Goal: Task Accomplishment & Management: Manage account settings

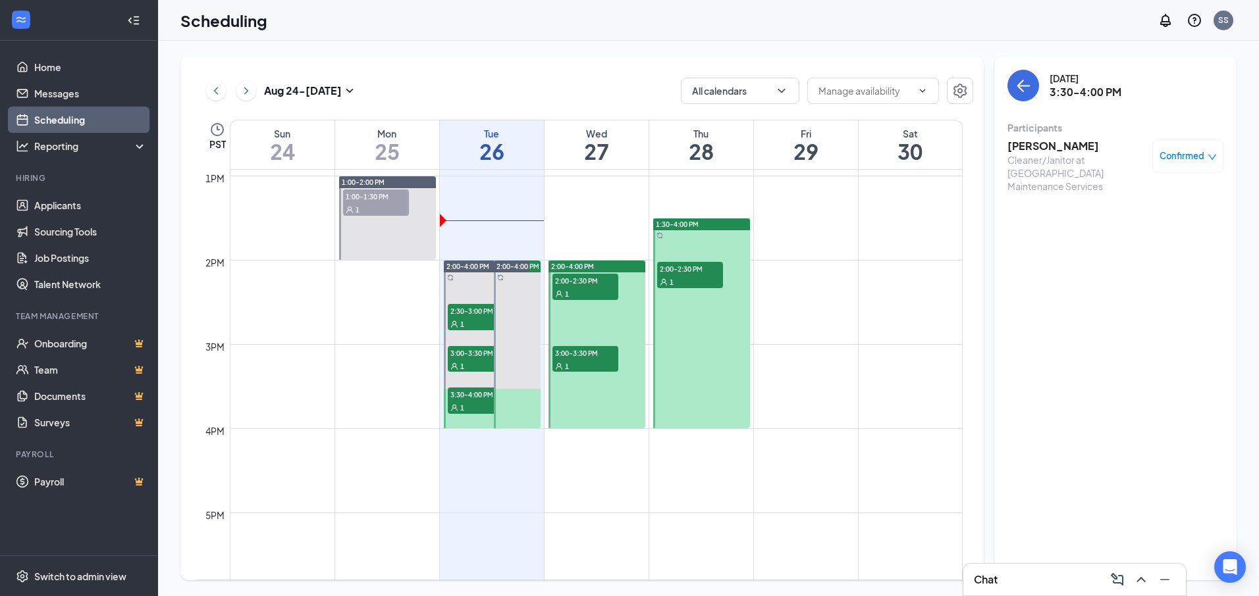
scroll to position [1108, 0]
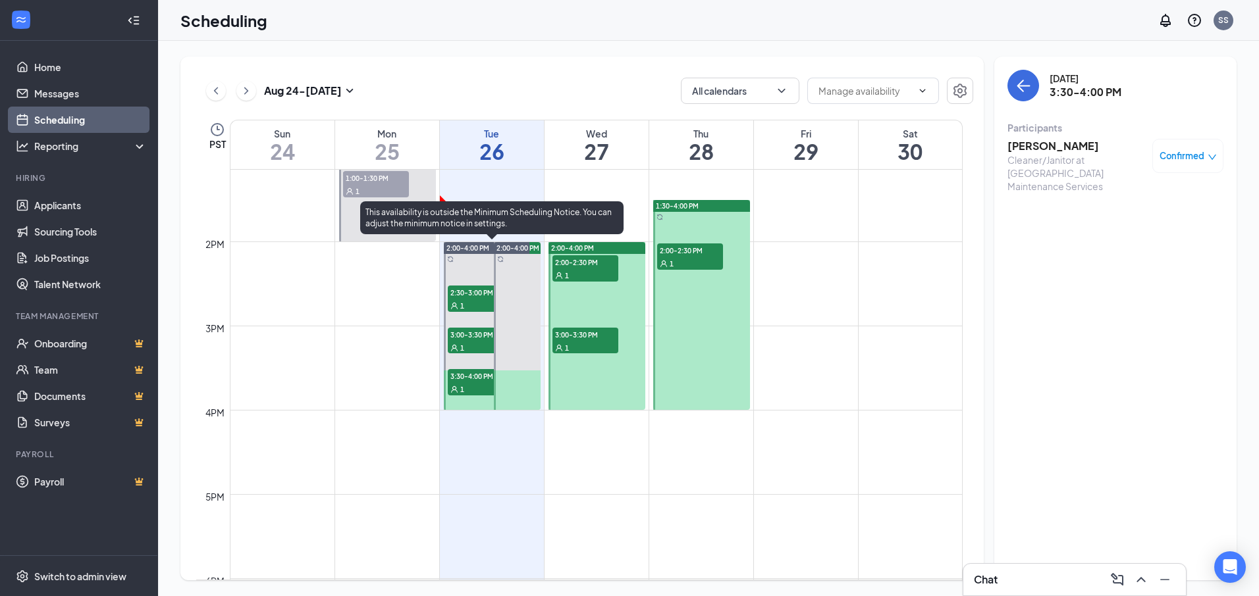
click at [470, 302] on div "1" at bounding box center [481, 305] width 66 height 13
click at [469, 346] on div "1" at bounding box center [481, 347] width 66 height 13
click at [477, 383] on div "1" at bounding box center [481, 389] width 66 height 13
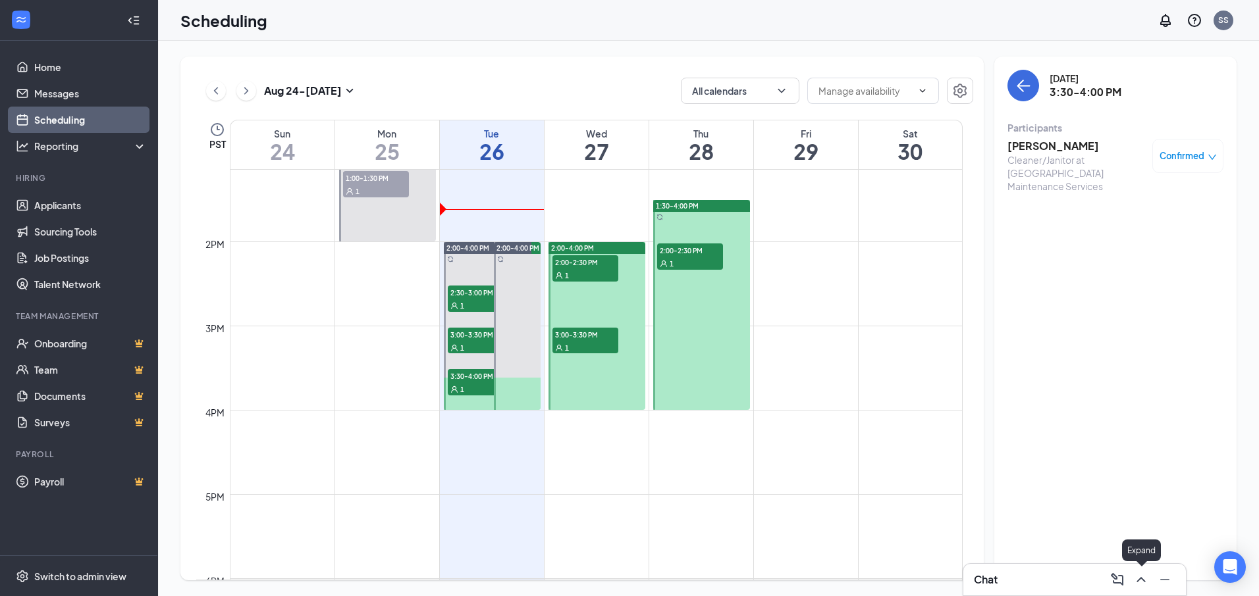
click at [1140, 580] on icon "ChevronUp" at bounding box center [1140, 579] width 9 height 5
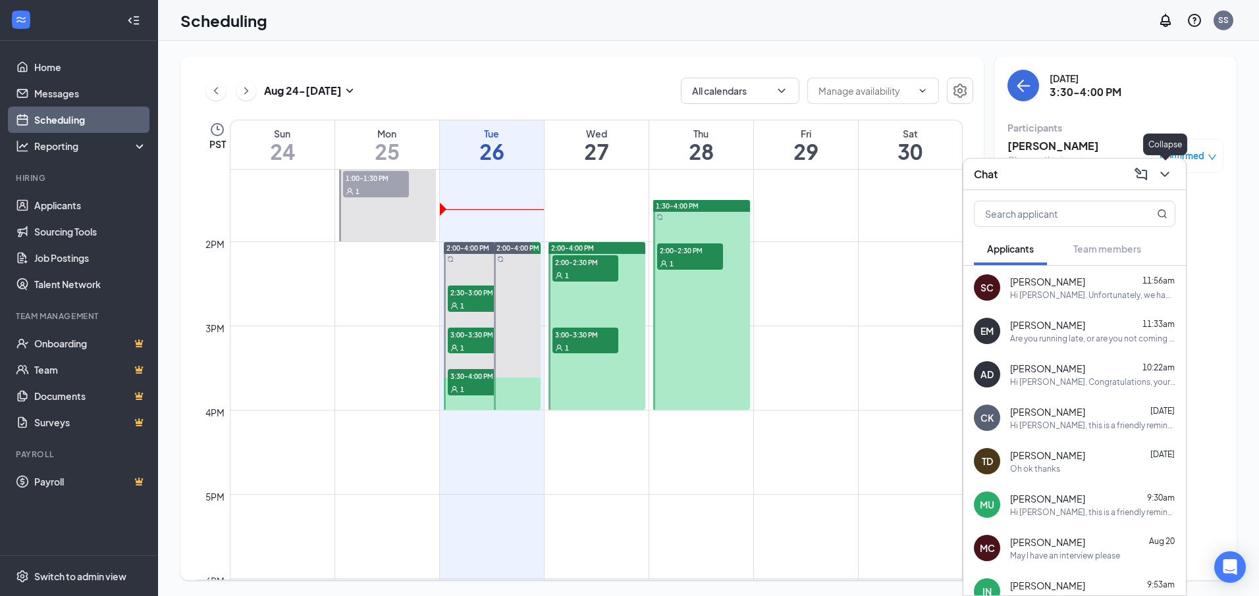
click at [1168, 178] on icon "ChevronDown" at bounding box center [1165, 175] width 16 height 16
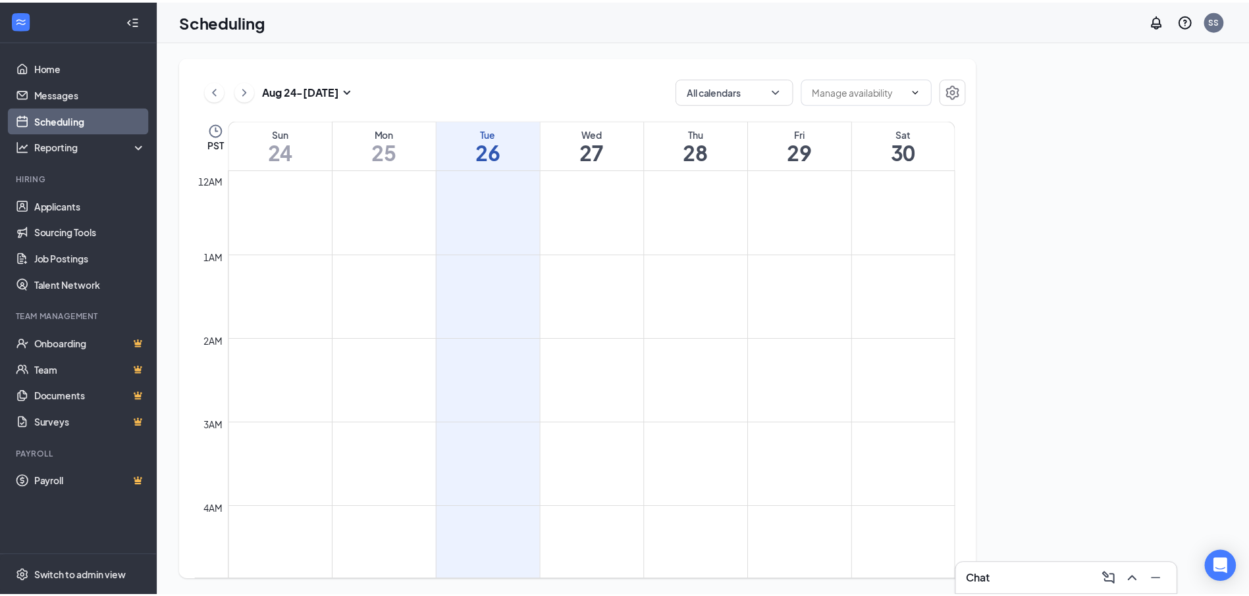
scroll to position [647, 0]
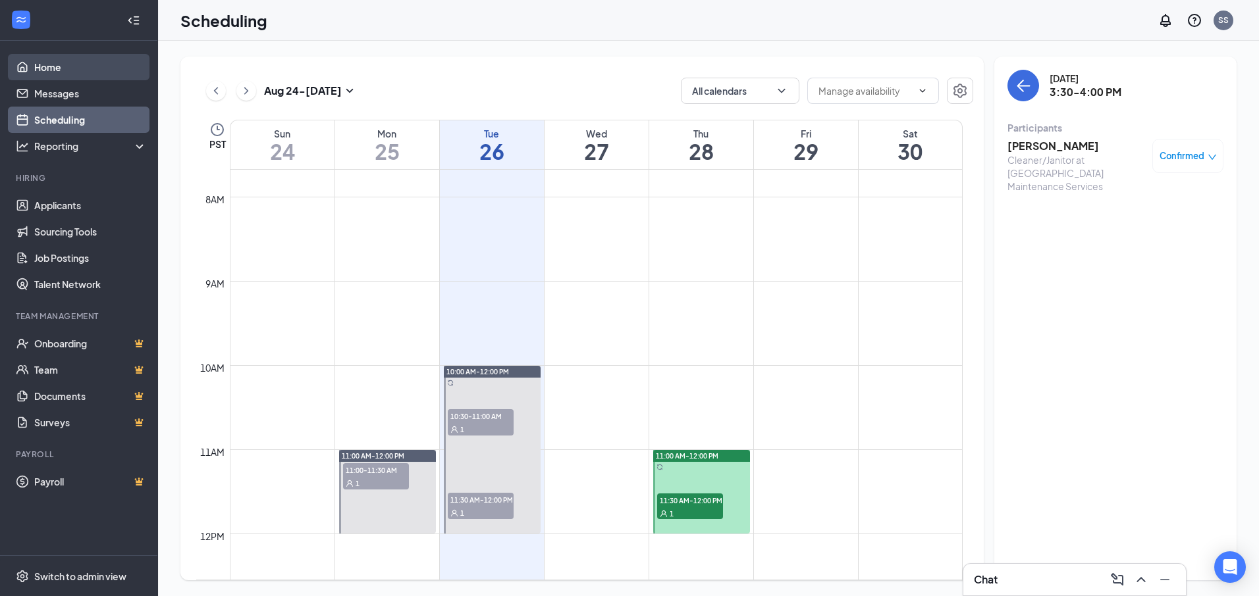
click at [34, 64] on link "Home" at bounding box center [90, 67] width 113 height 26
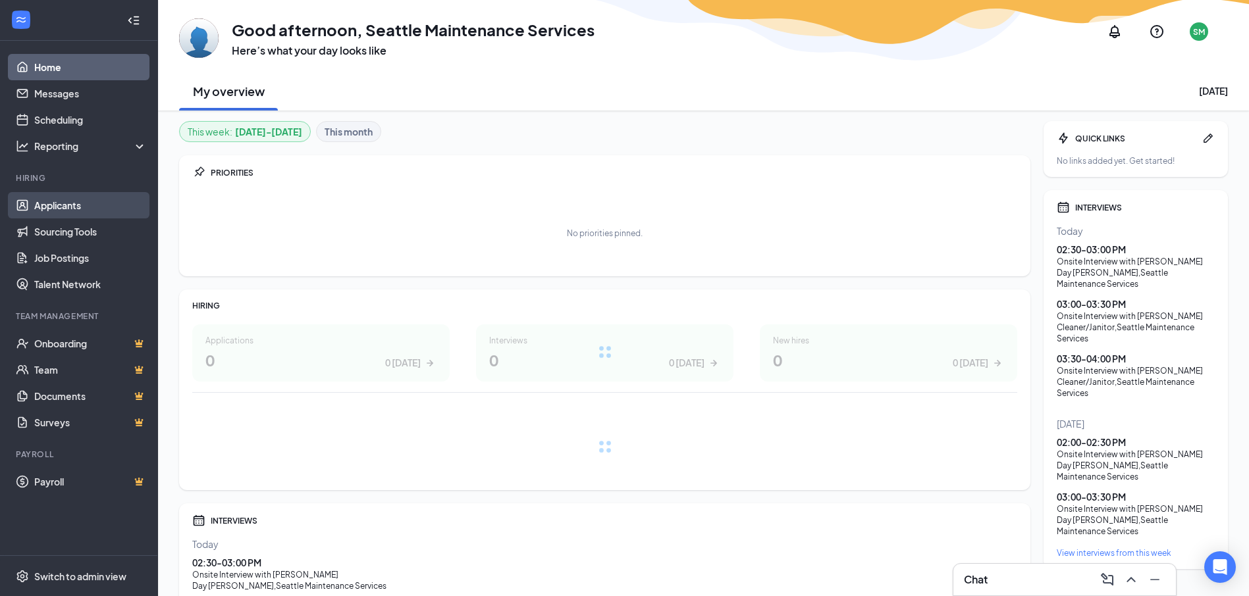
click at [55, 201] on link "Applicants" at bounding box center [90, 205] width 113 height 26
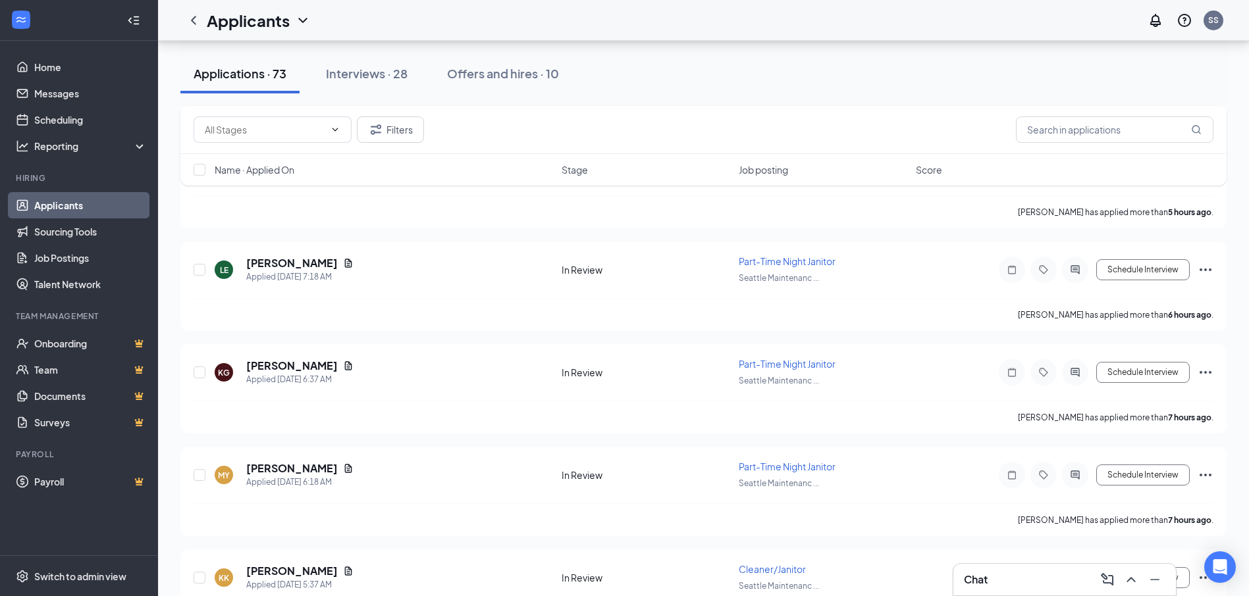
scroll to position [132, 0]
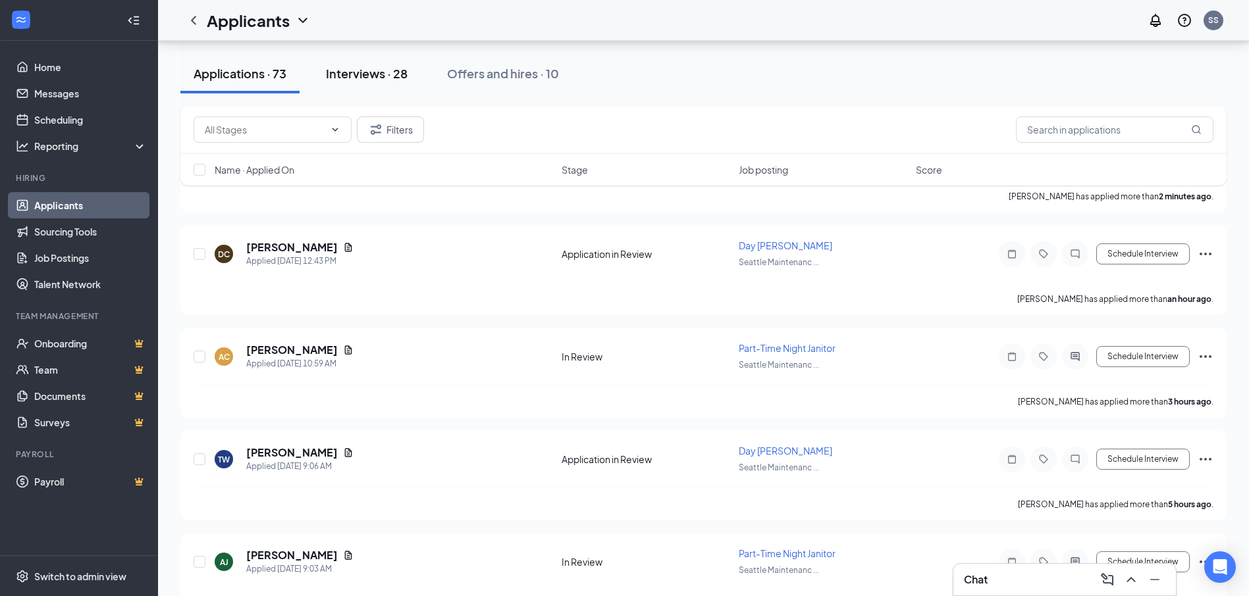
click at [342, 65] on button "Interviews · 28" at bounding box center [367, 74] width 108 height 40
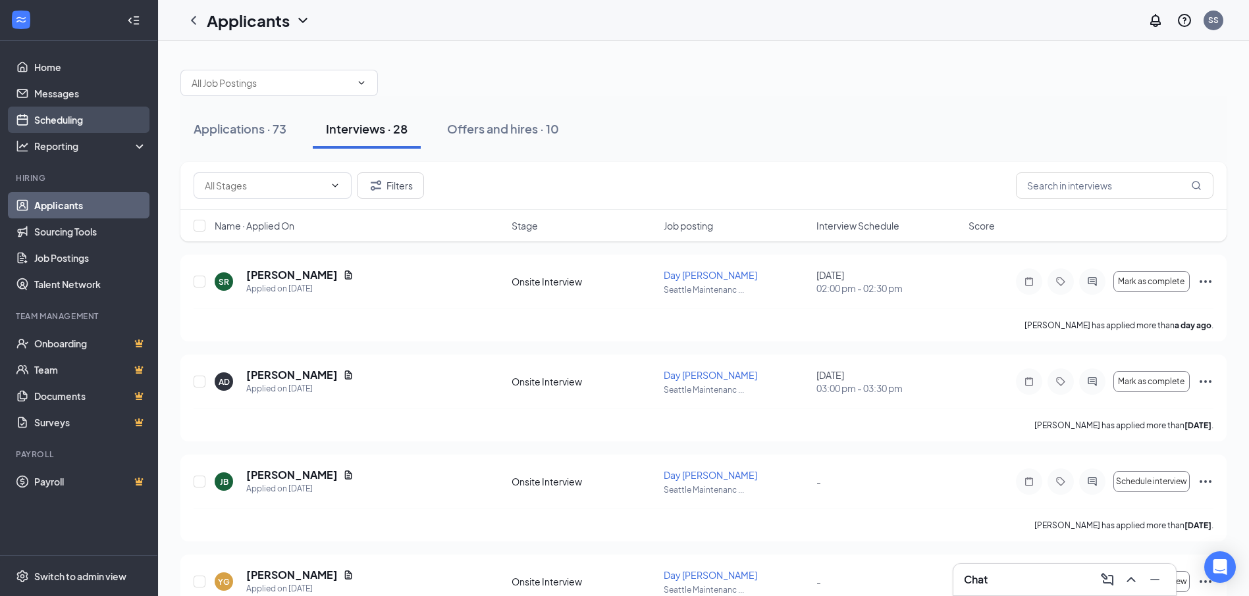
click at [60, 120] on link "Scheduling" at bounding box center [90, 120] width 113 height 26
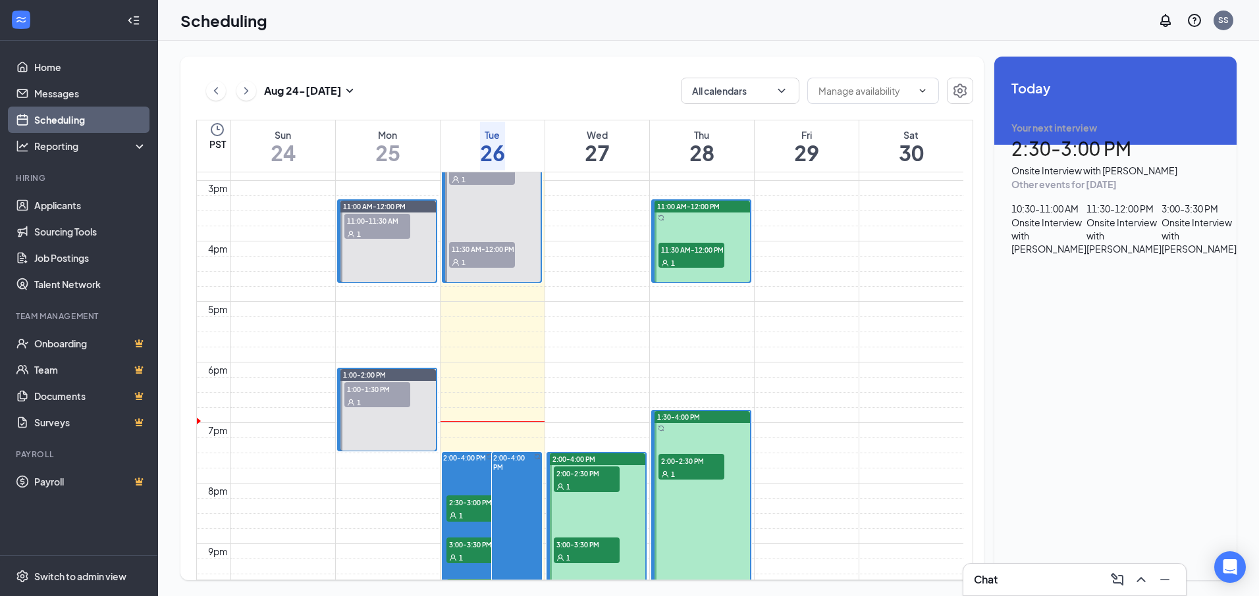
scroll to position [1042, 0]
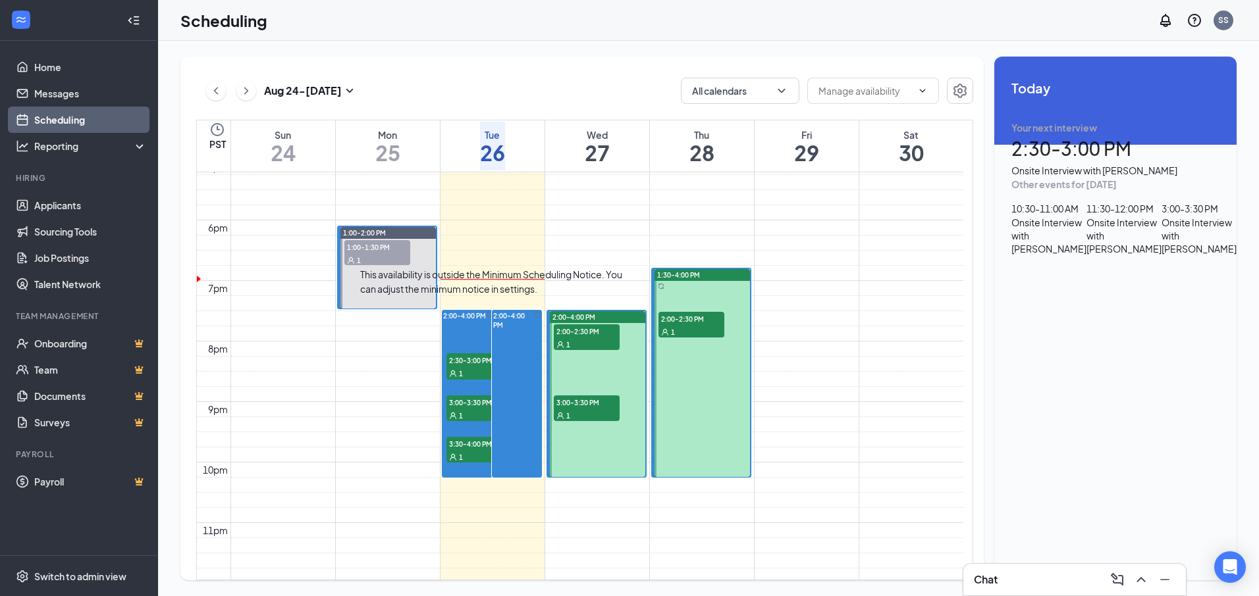
click at [457, 412] on icon "User" at bounding box center [453, 416] width 8 height 8
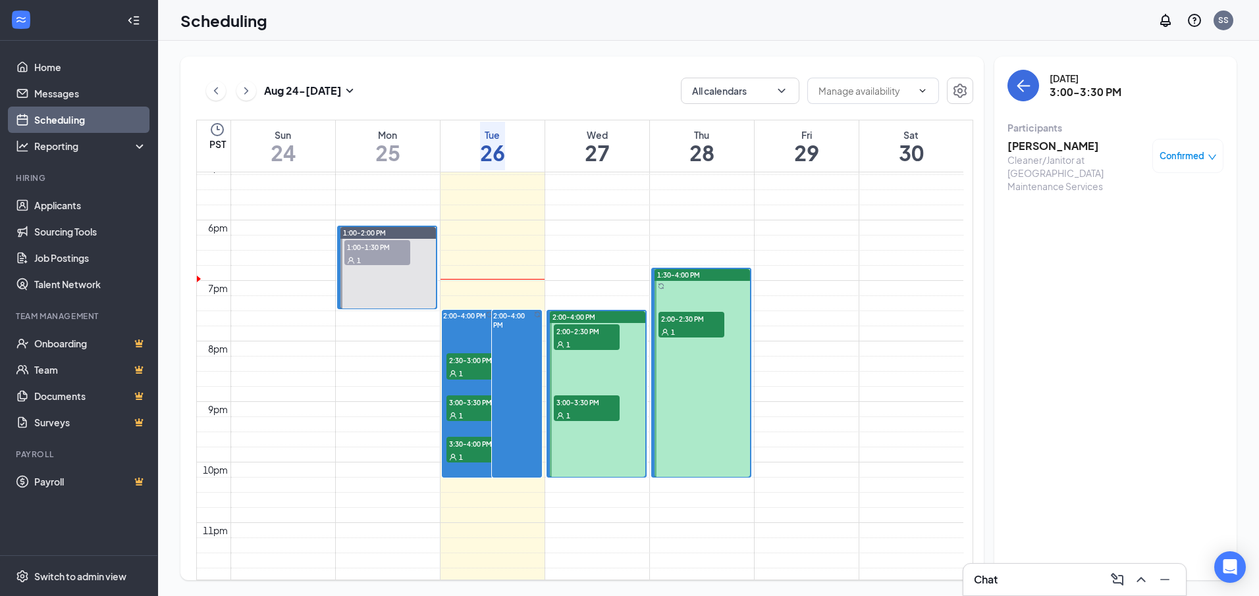
click at [1034, 150] on h3 "[PERSON_NAME]" at bounding box center [1076, 146] width 138 height 14
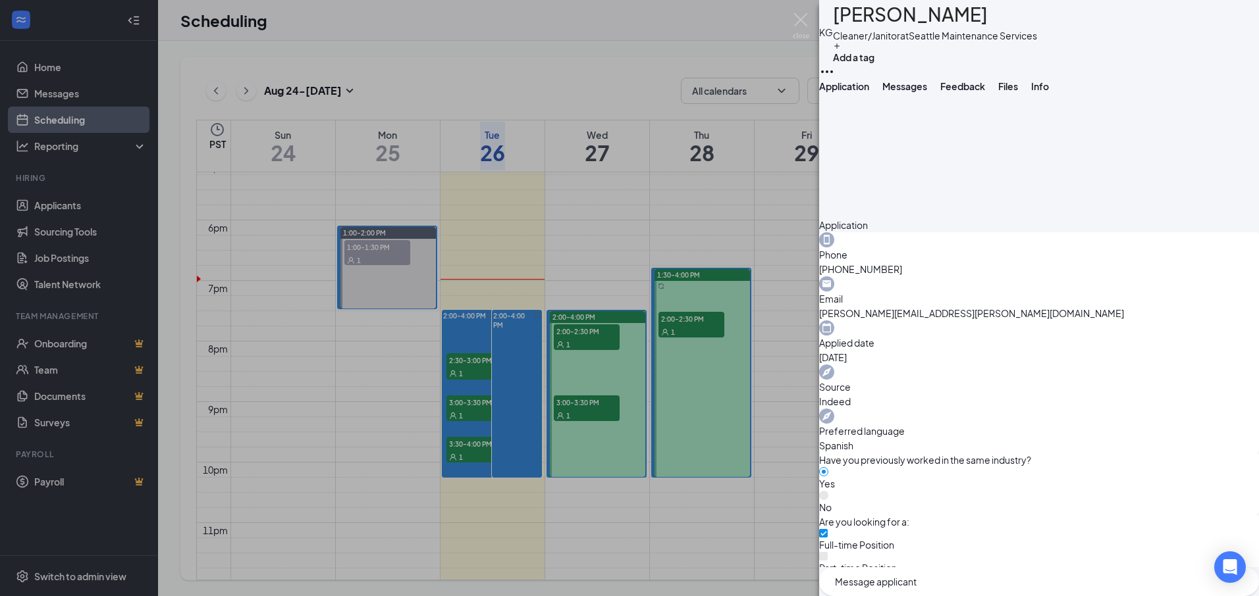
scroll to position [437, 0]
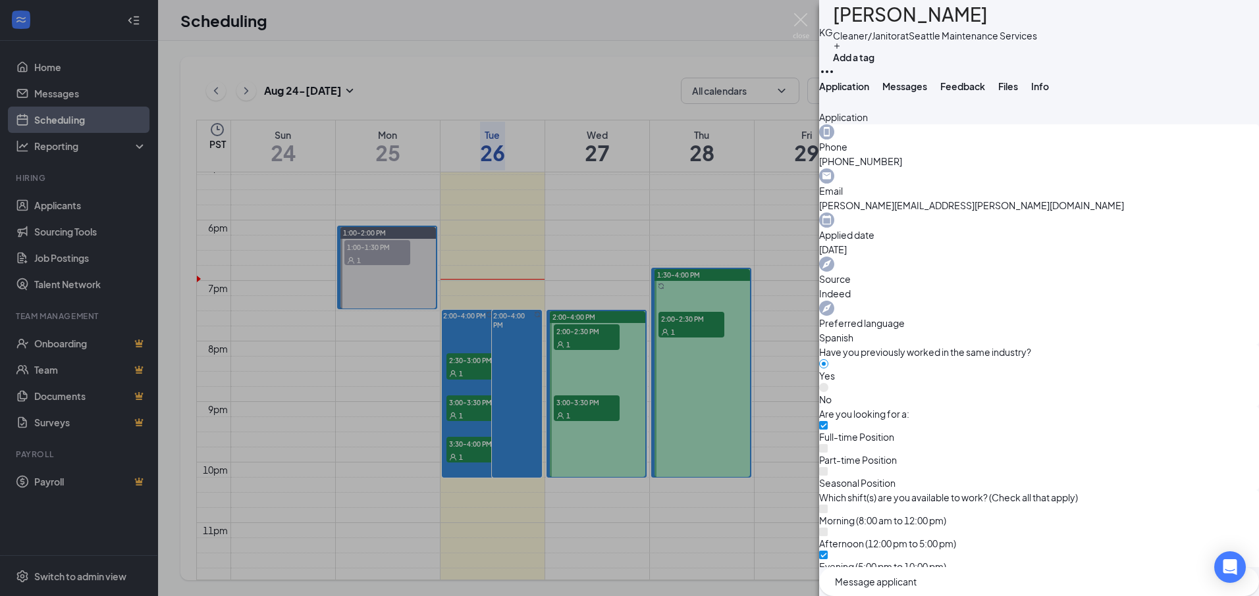
click at [927, 92] on span "Messages" at bounding box center [904, 86] width 45 height 12
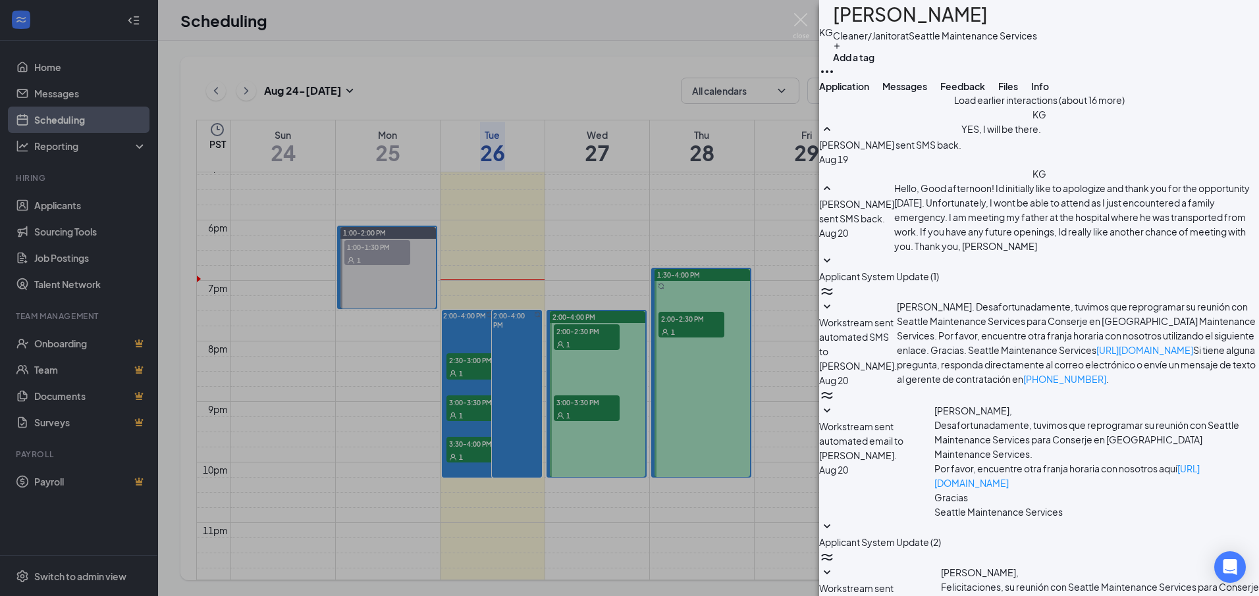
scroll to position [465, 0]
click at [785, 14] on div "KG [PERSON_NAME] Cleaner/Janitor at Seattle Maintenance Services Add a tag Appl…" at bounding box center [629, 298] width 1259 height 596
